Goal: Task Accomplishment & Management: Complete application form

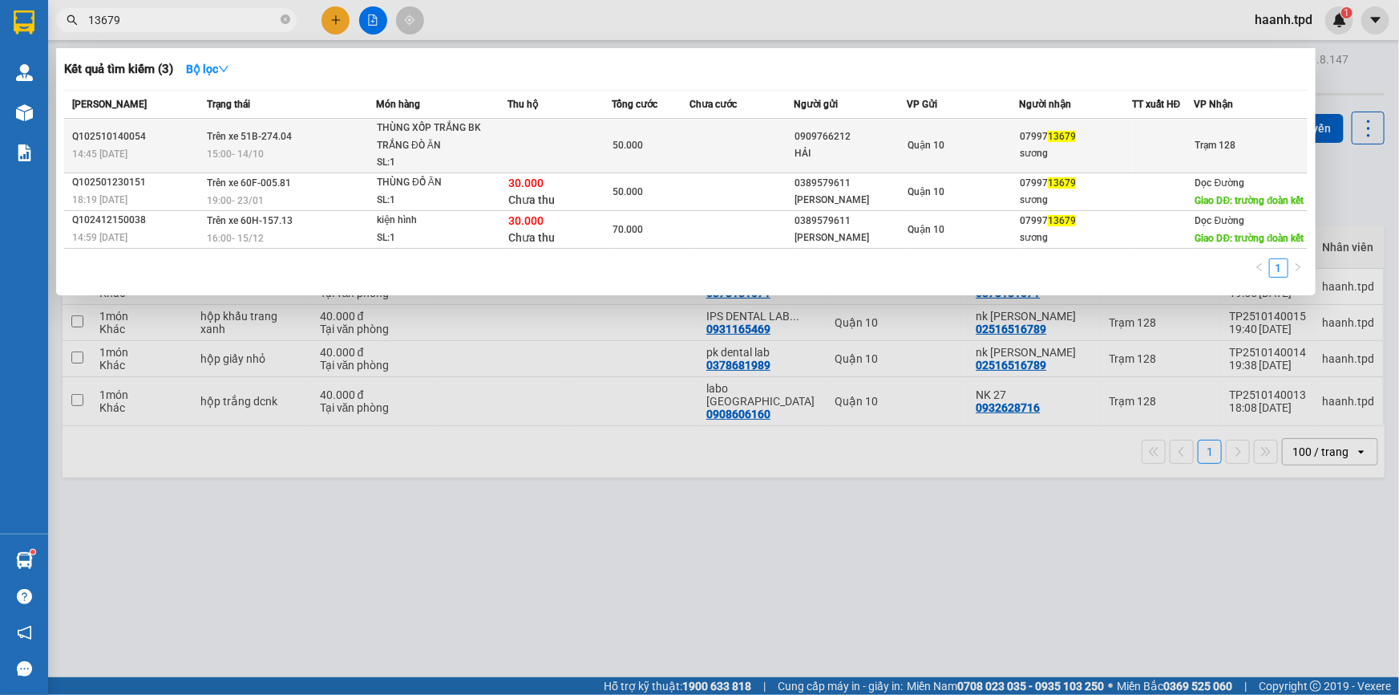
type input "13679"
click at [723, 151] on td at bounding box center [743, 146] width 104 height 55
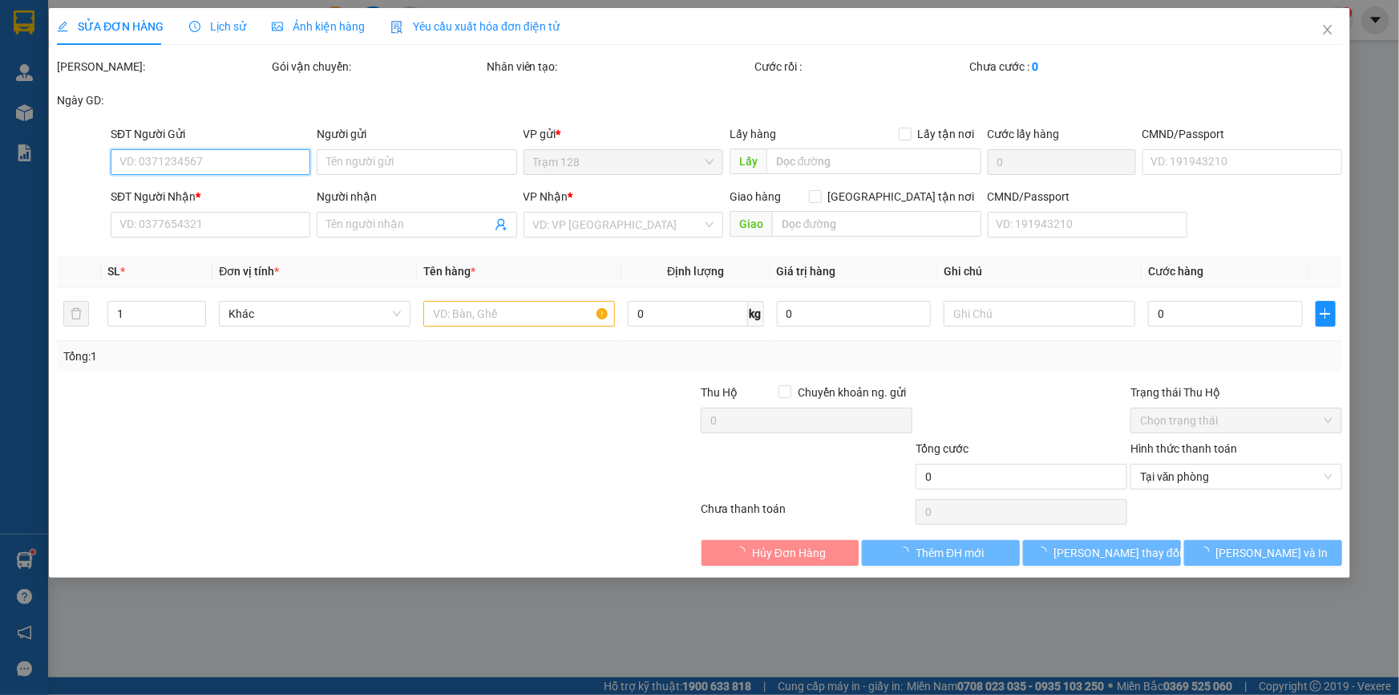
type input "0909766212"
type input "HẢI"
type input "0799713679"
type input "sương"
type input "50.000"
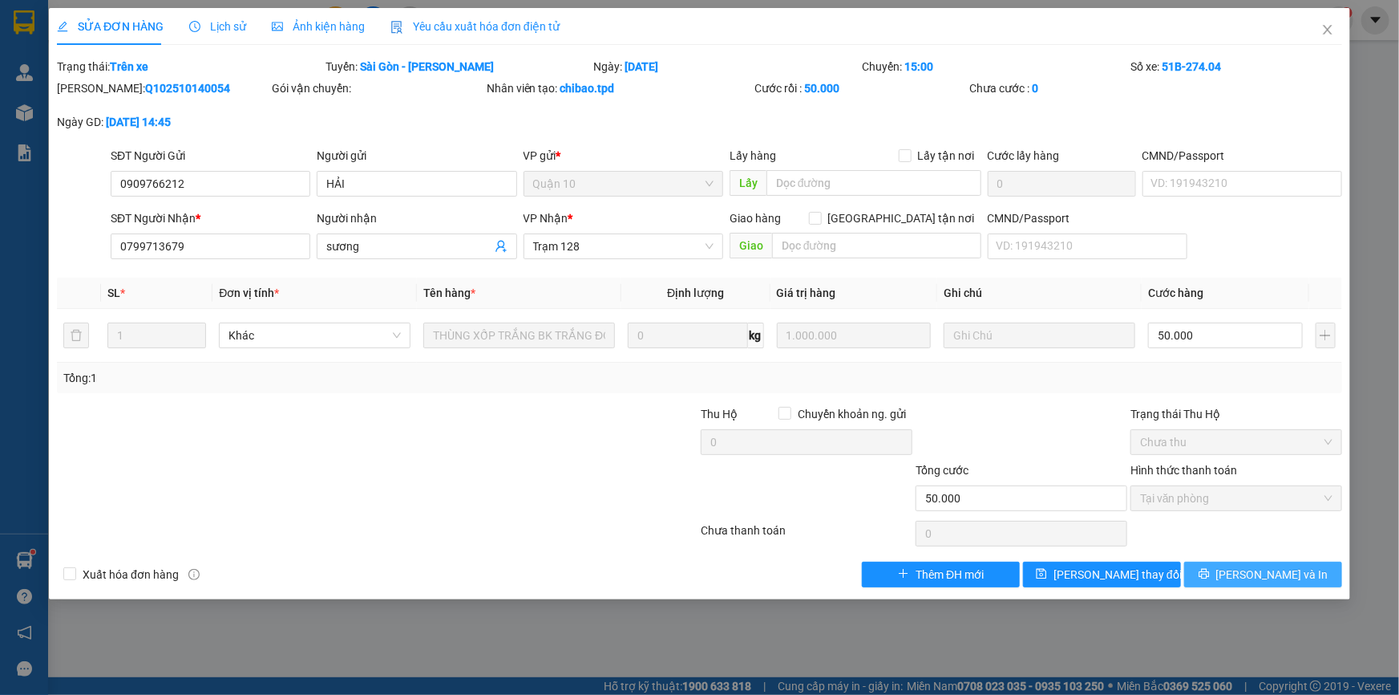
click at [1228, 563] on button "[PERSON_NAME] và In" at bounding box center [1264, 574] width 158 height 26
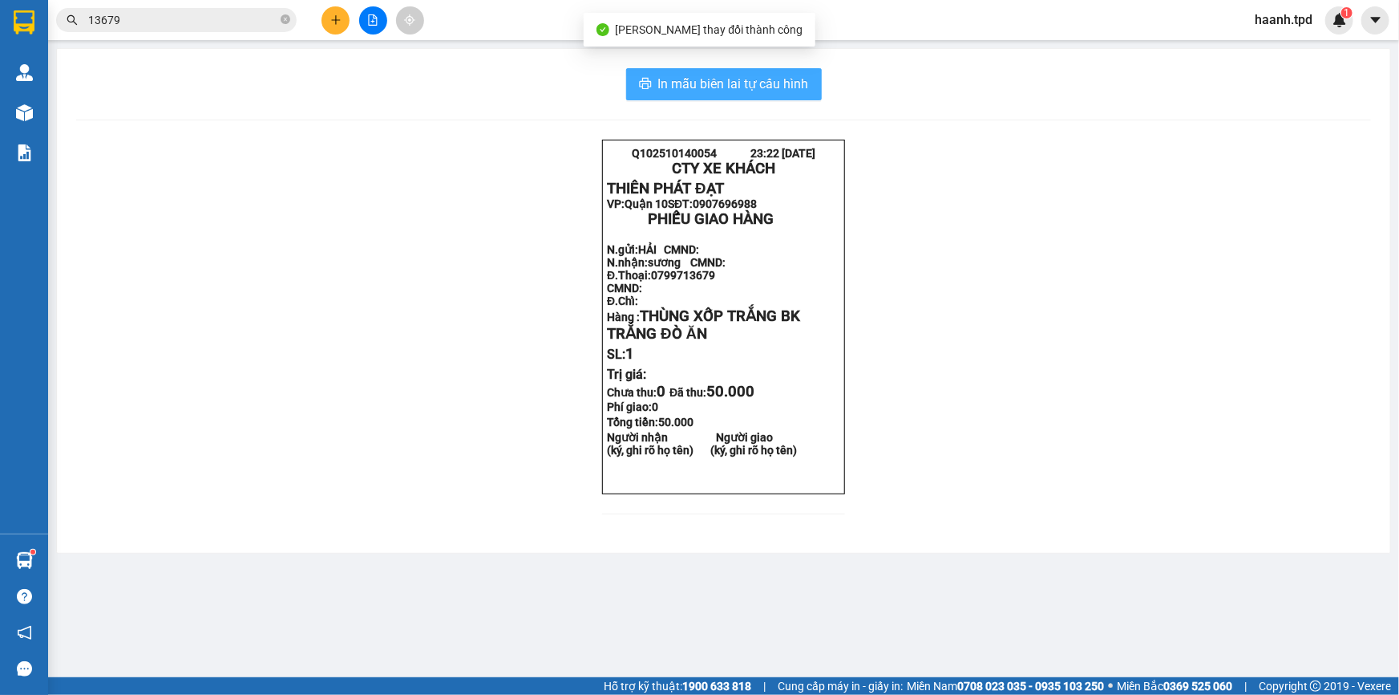
click at [772, 78] on span "In mẫu biên lai tự cấu hình" at bounding box center [733, 84] width 151 height 20
click at [597, 512] on div "Q102510140054 23:22 [DATE] CTY XE KHÁCH THIÊN PHÁT ĐẠT VP: Quận 10 SĐT: 090769…" at bounding box center [723, 337] width 1295 height 394
click at [568, 448] on div "Q102510140054 23:22 [DATE] CTY XE KHÁCH THIÊN PHÁT ĐẠT VP: Quận 10 SĐT: 090769…" at bounding box center [723, 337] width 1295 height 394
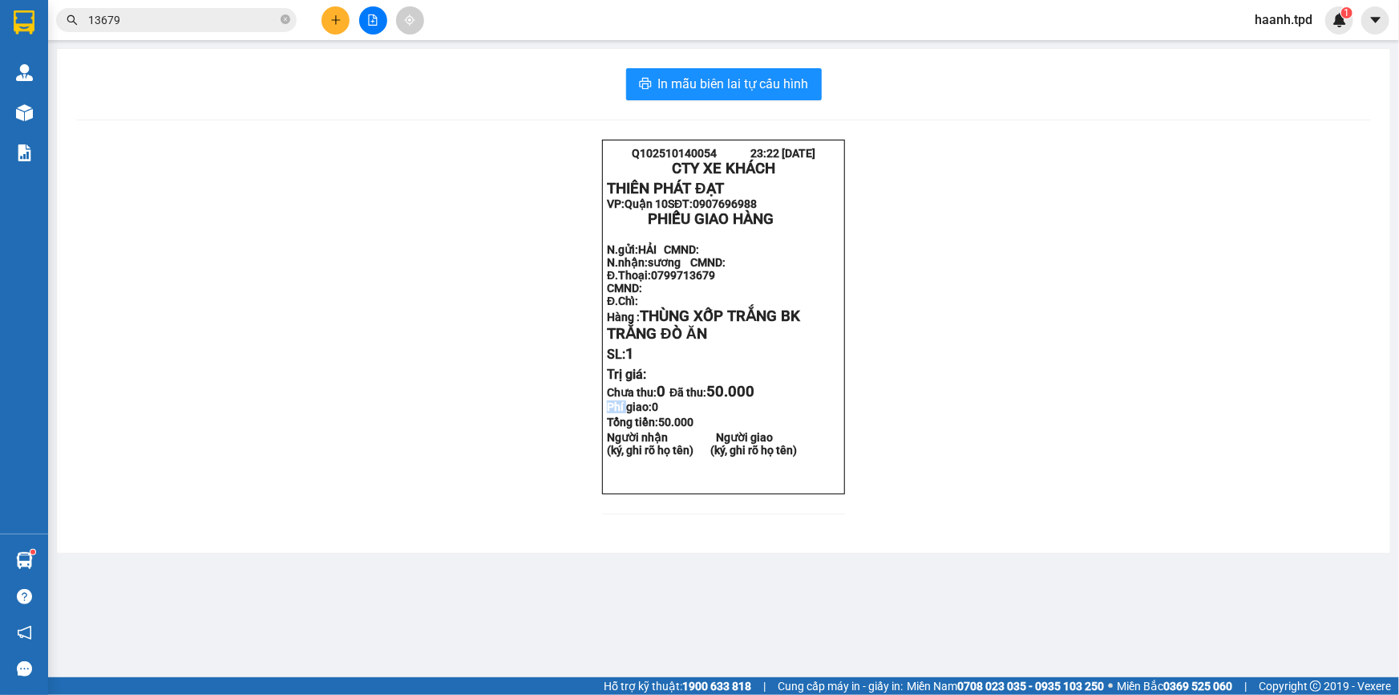
click at [568, 448] on div "Q102510140054 23:22 [DATE] CTY XE KHÁCH THIÊN PHÁT ĐẠT VP: Quận 10 SĐT: 090769…" at bounding box center [723, 337] width 1295 height 394
